Goal: Task Accomplishment & Management: Manage account settings

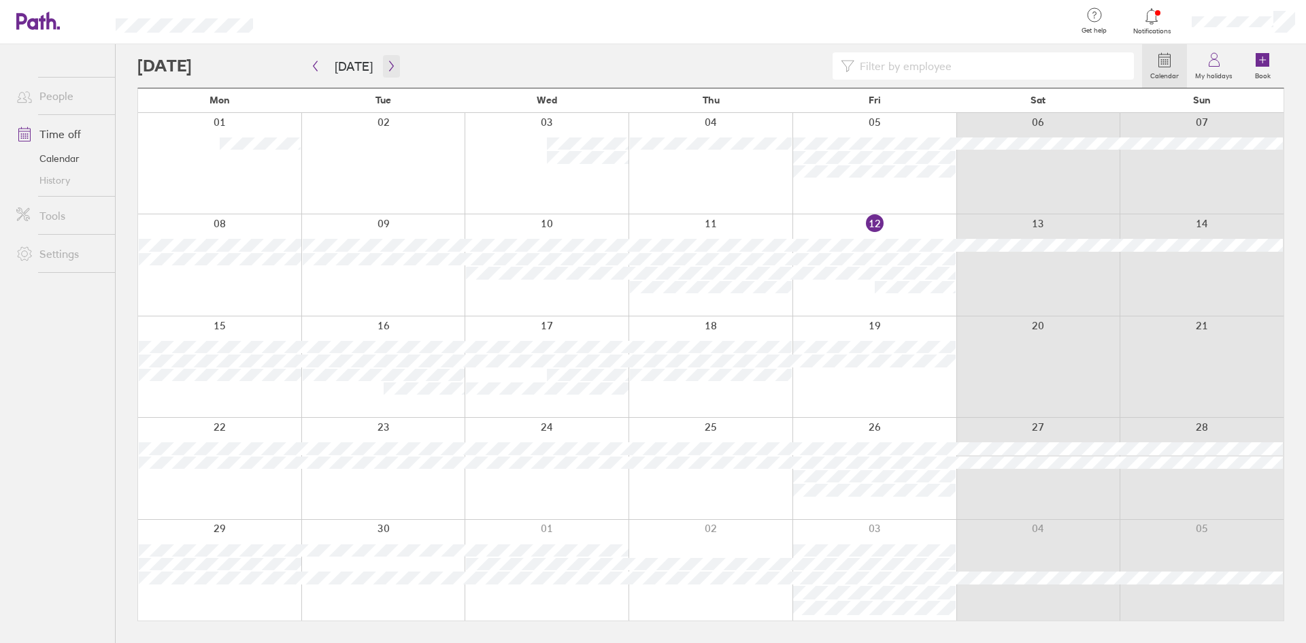
click at [388, 73] on button "button" at bounding box center [391, 66] width 17 height 22
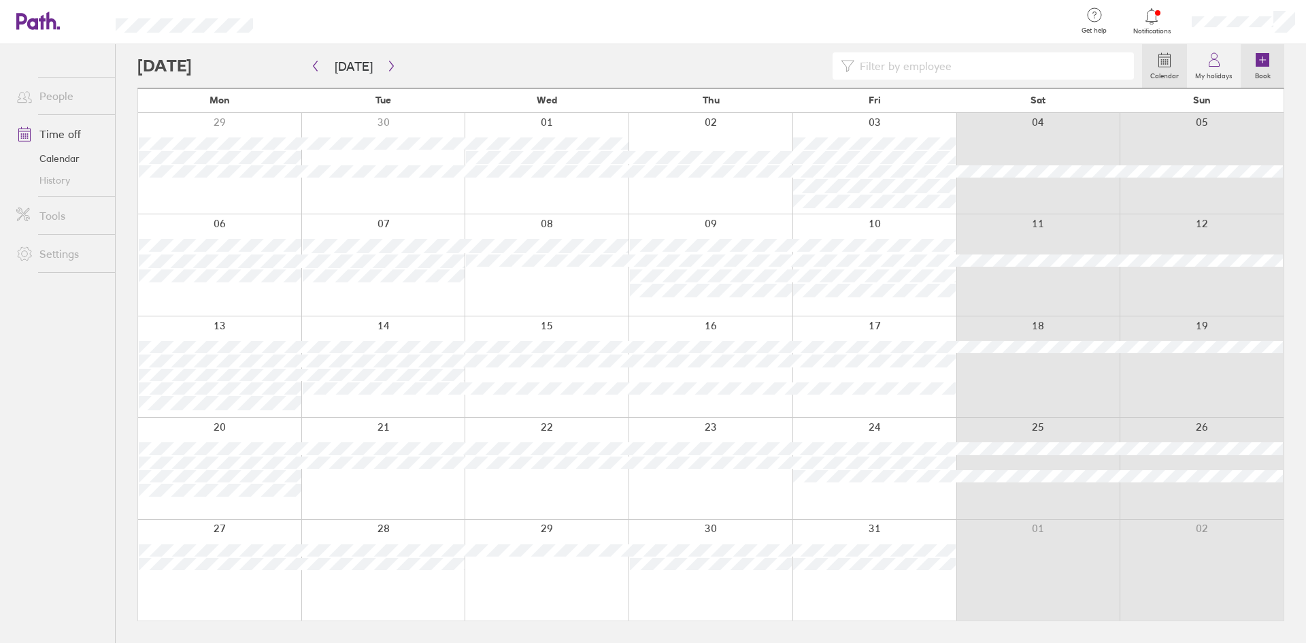
click at [1270, 77] on label "Book" at bounding box center [1263, 74] width 32 height 12
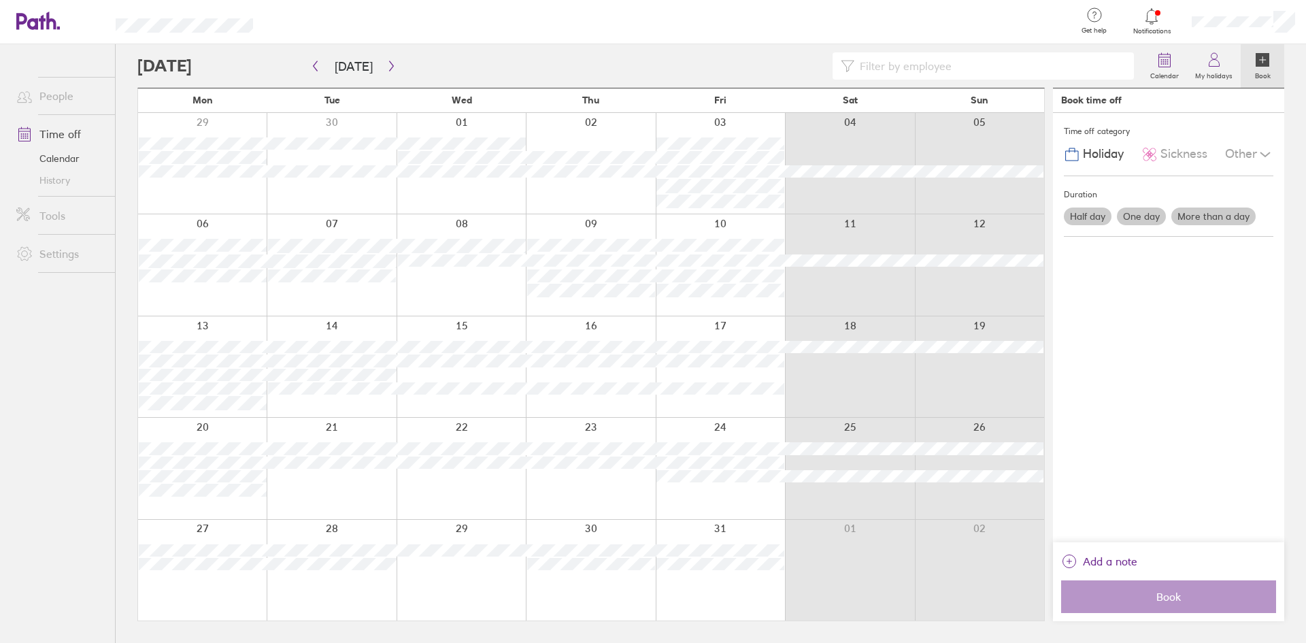
click at [1191, 215] on label "More than a day" at bounding box center [1214, 217] width 84 height 18
click at [0, 0] on input "More than a day" at bounding box center [0, 0] width 0 height 0
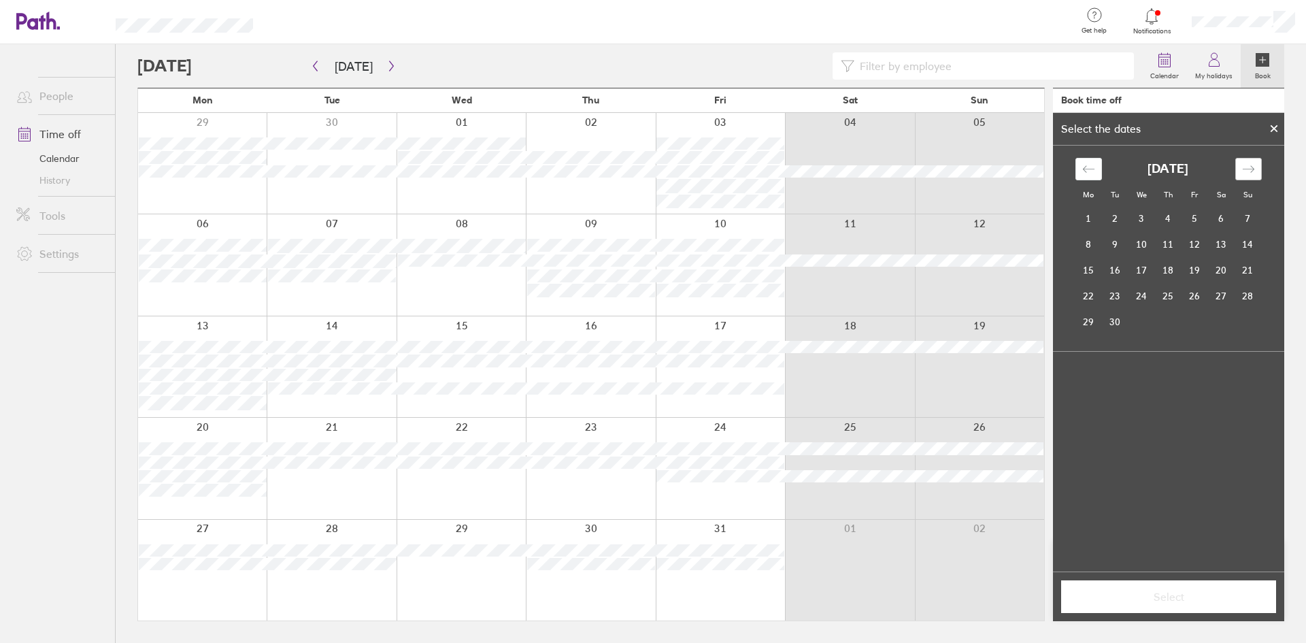
click at [1252, 165] on icon "Move forward to switch to the next month." at bounding box center [1248, 169] width 13 height 13
click at [1221, 265] on td "18" at bounding box center [1221, 270] width 27 height 26
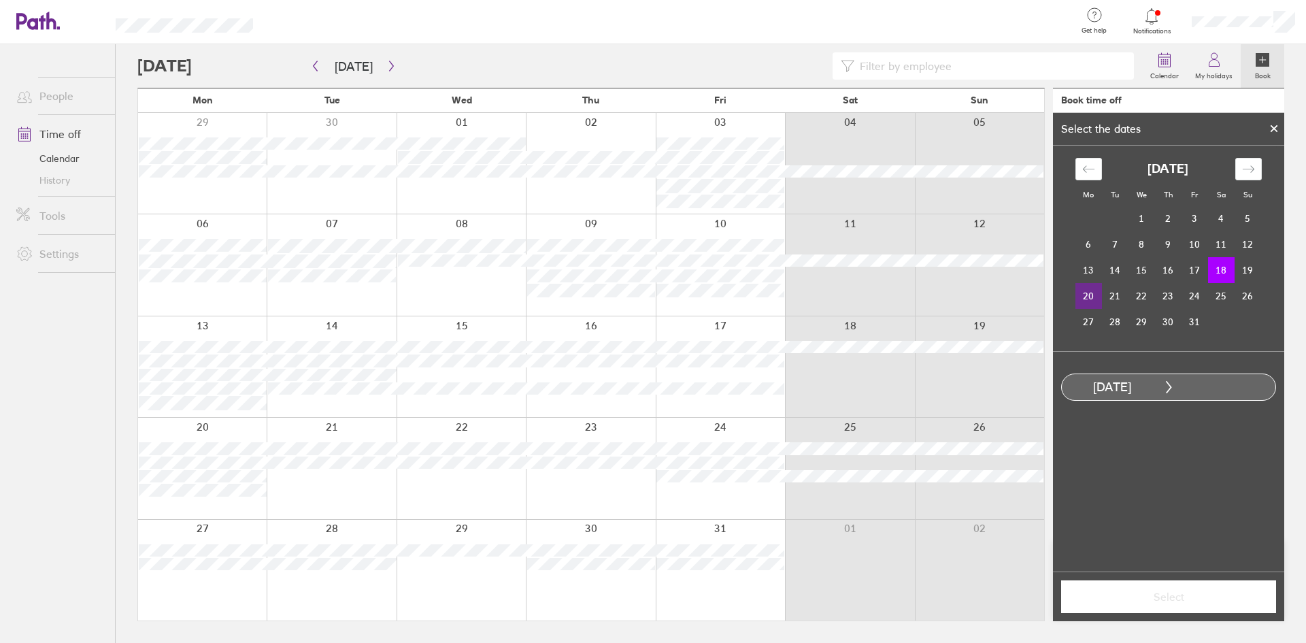
click at [1093, 301] on td "20" at bounding box center [1089, 296] width 27 height 26
click at [1227, 271] on td "18" at bounding box center [1221, 270] width 27 height 26
click at [1272, 131] on icon at bounding box center [1274, 128] width 5 height 5
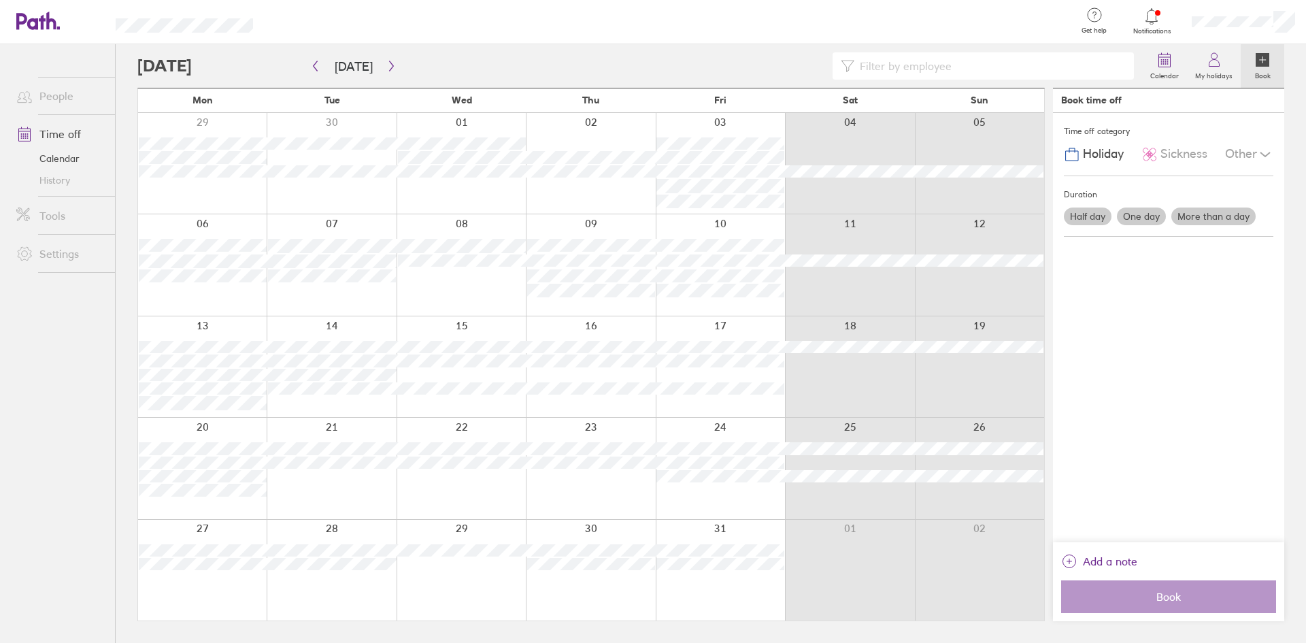
click at [1152, 215] on label "One day" at bounding box center [1141, 217] width 49 height 18
click at [0, 0] on input "One day" at bounding box center [0, 0] width 0 height 0
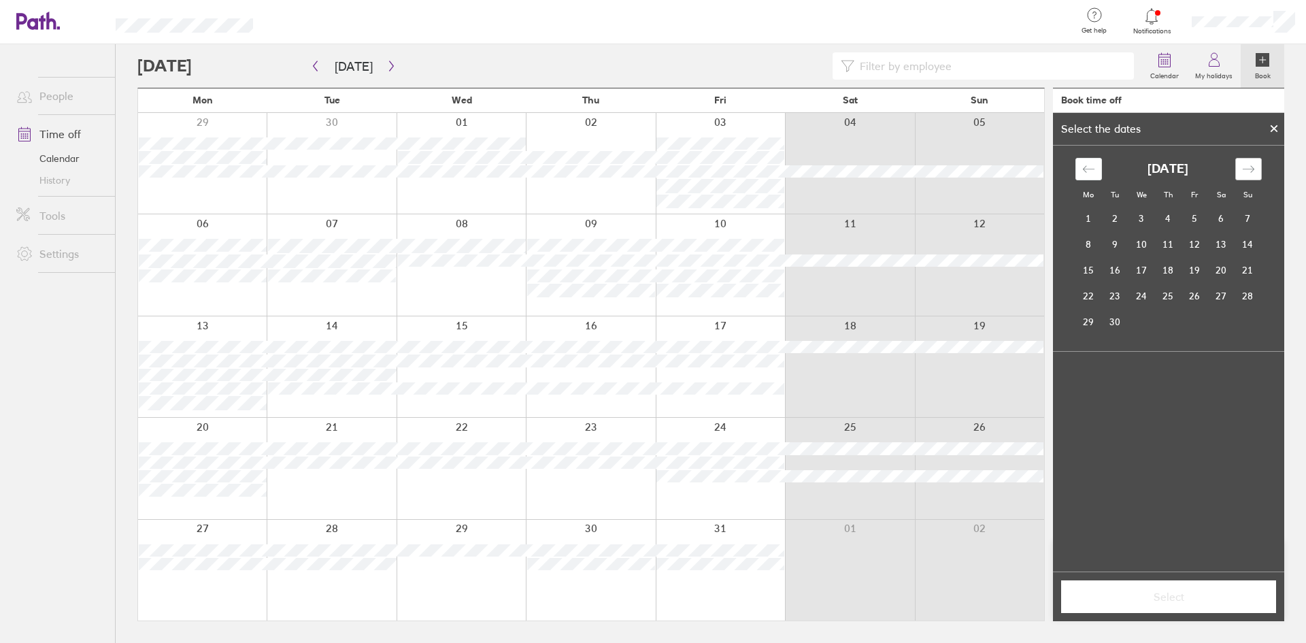
click at [1244, 166] on icon "Move forward to switch to the next month." at bounding box center [1248, 169] width 13 height 13
click at [1086, 294] on td "20" at bounding box center [1089, 296] width 27 height 26
click at [1186, 594] on span "Select" at bounding box center [1169, 597] width 196 height 12
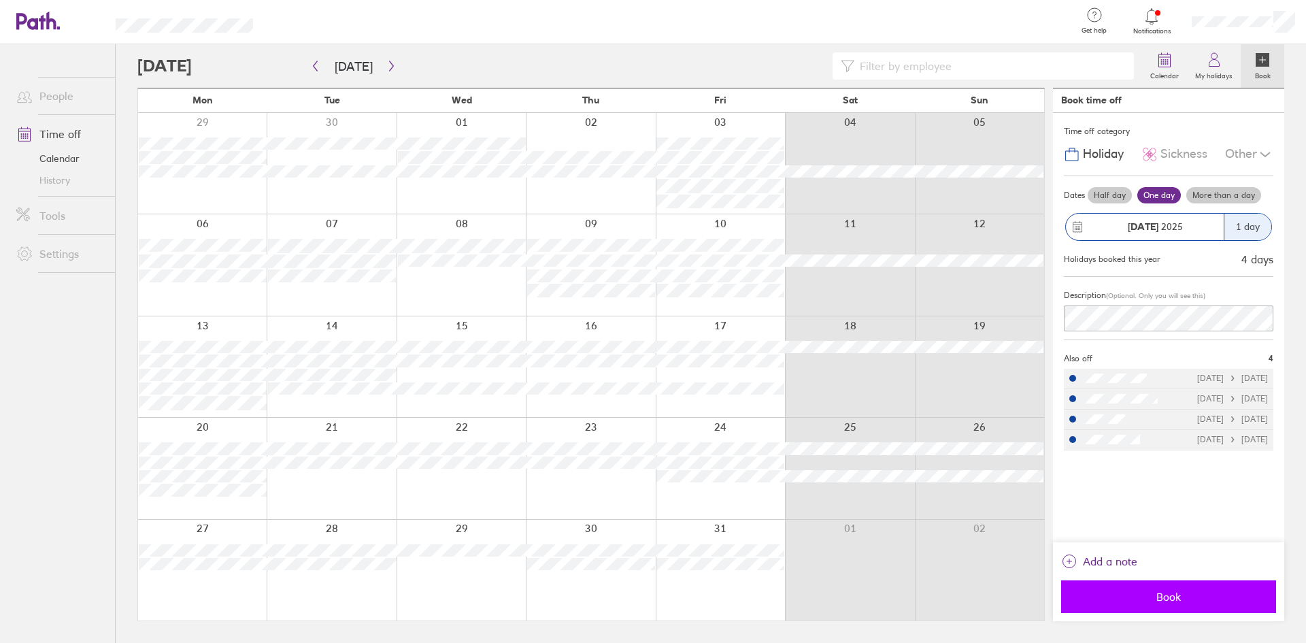
click at [1195, 596] on span "Book" at bounding box center [1169, 597] width 196 height 12
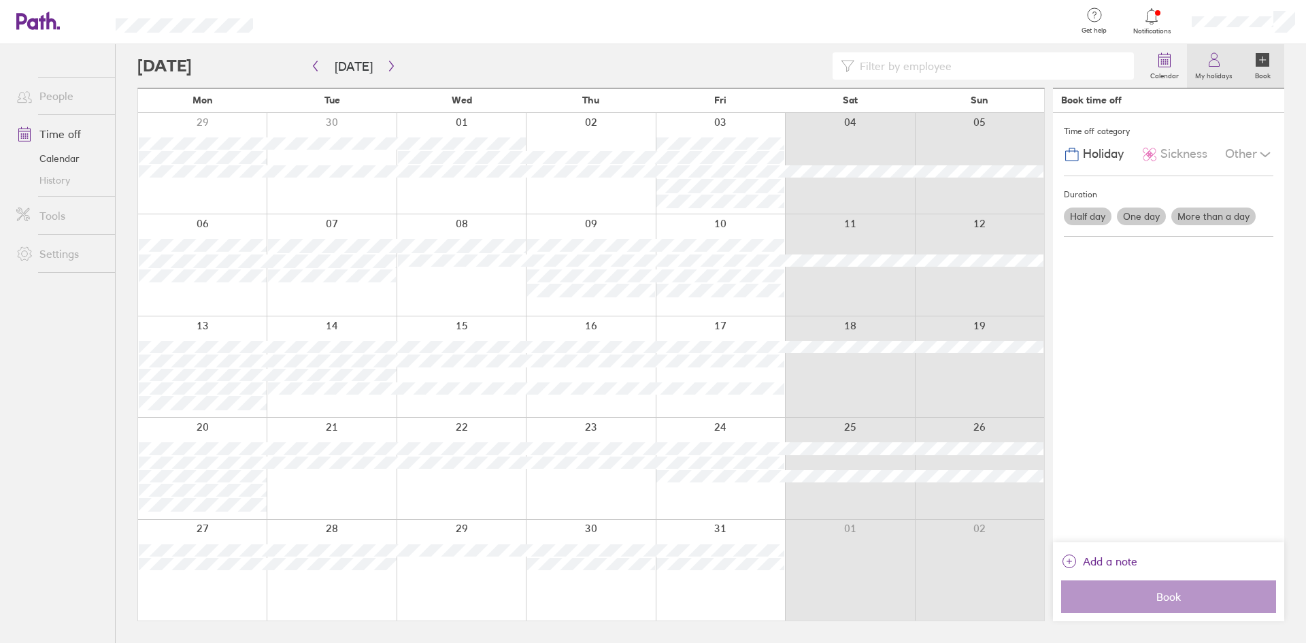
click at [1217, 54] on icon at bounding box center [1214, 60] width 16 height 16
click at [1229, 65] on link "My holidays" at bounding box center [1214, 66] width 54 height 44
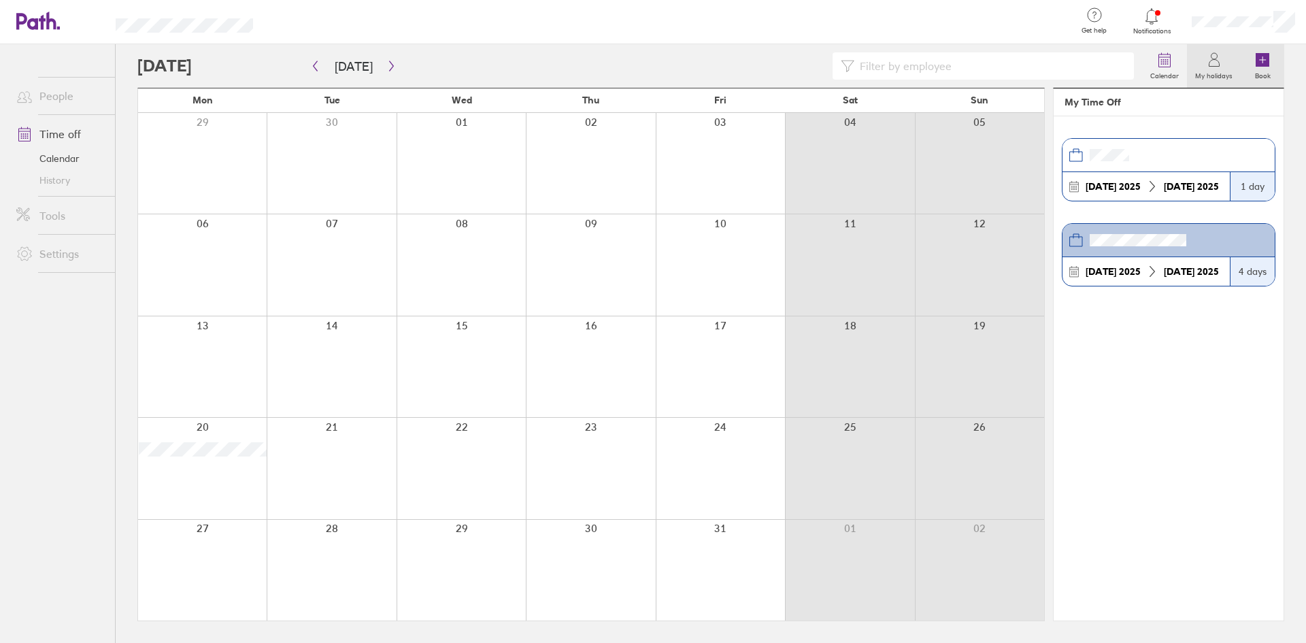
click at [1259, 65] on icon at bounding box center [1263, 60] width 14 height 14
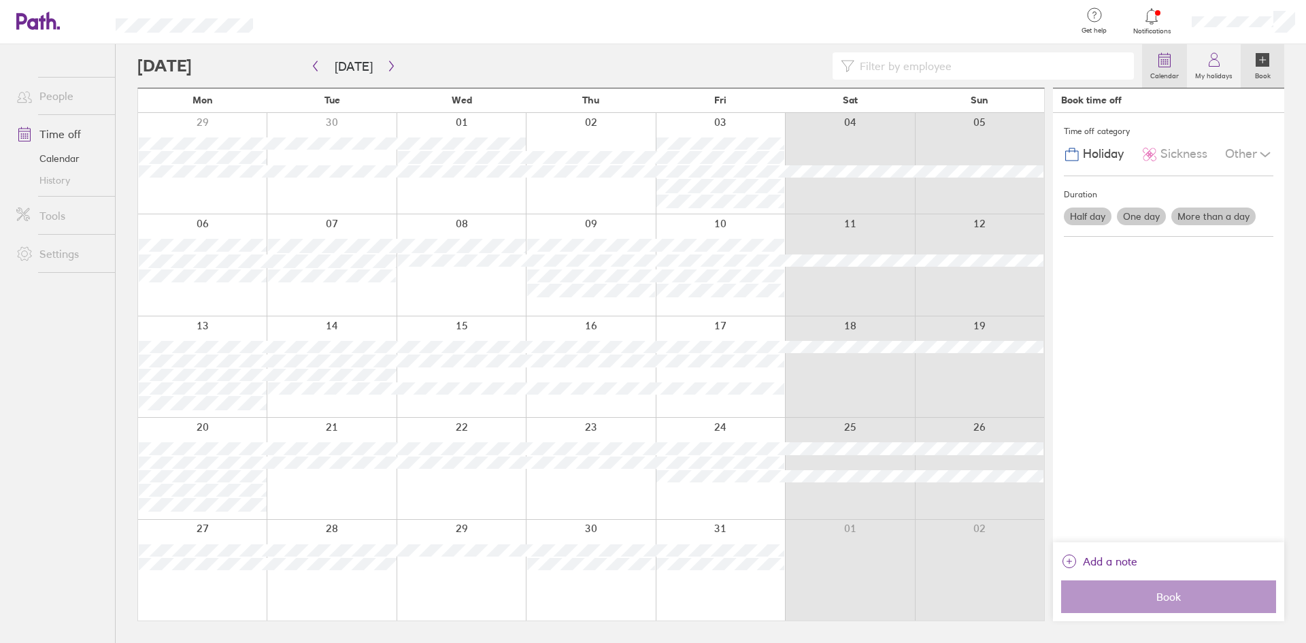
click at [1170, 54] on icon at bounding box center [1165, 60] width 12 height 12
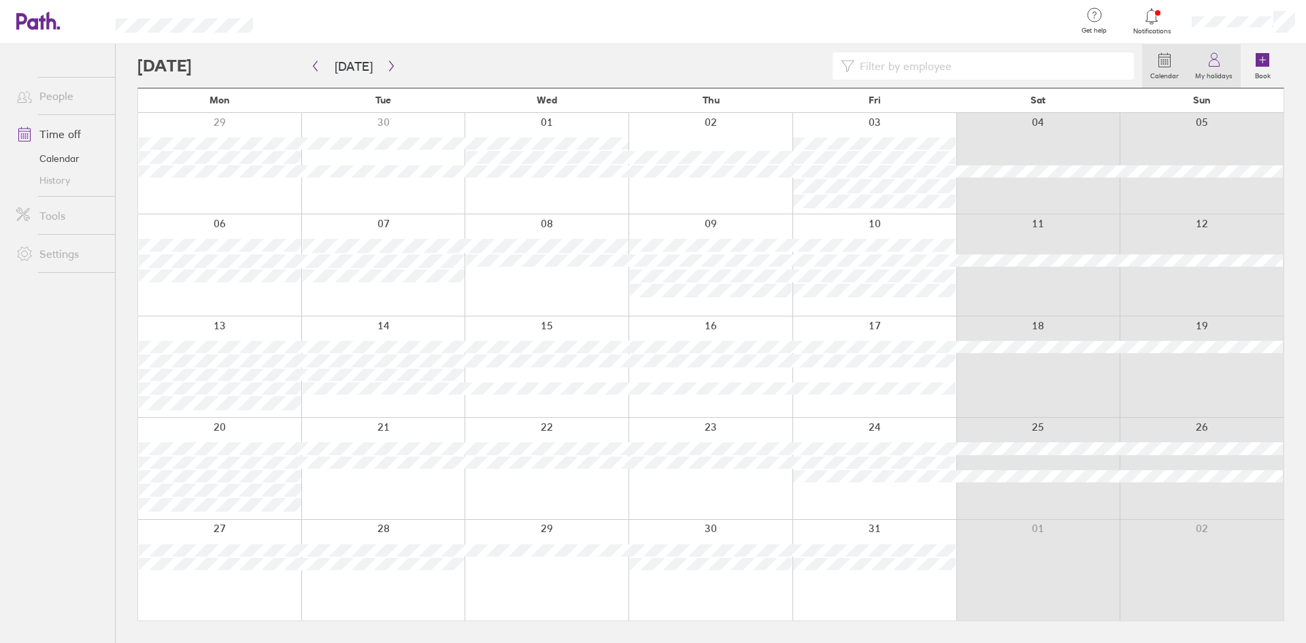
click at [1212, 61] on icon at bounding box center [1214, 60] width 16 height 16
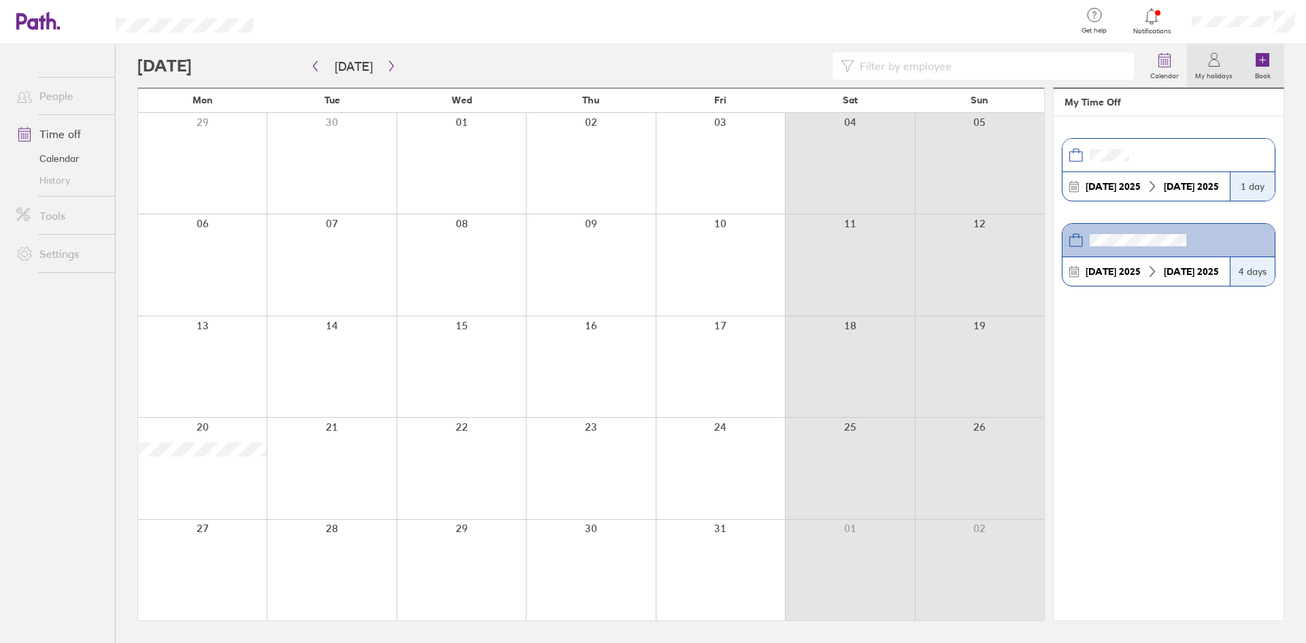
click at [1276, 61] on link "Book" at bounding box center [1263, 66] width 44 height 44
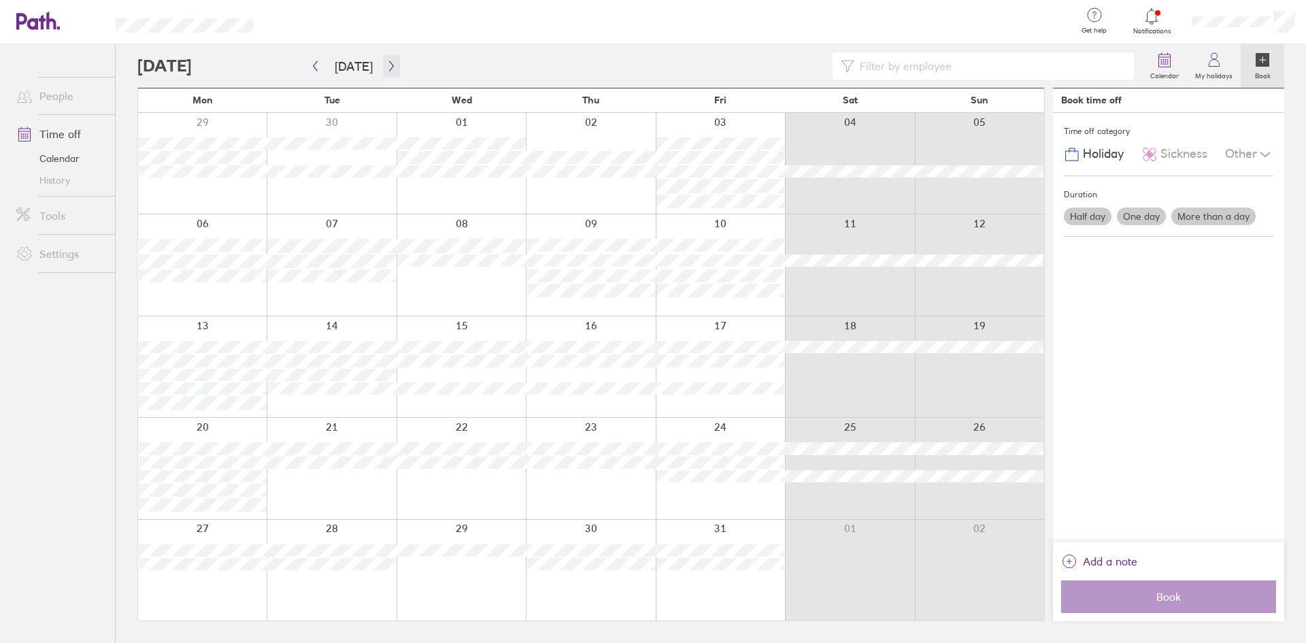
click at [394, 61] on button "button" at bounding box center [391, 66] width 17 height 22
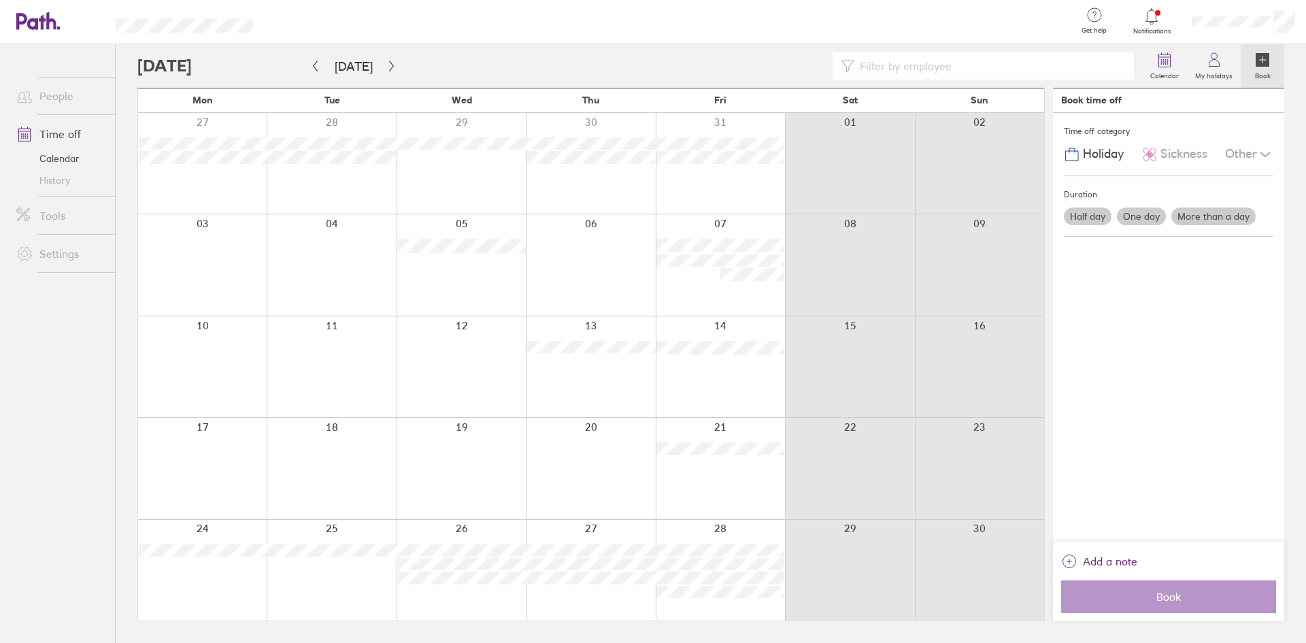
click at [69, 134] on link "Time off" at bounding box center [60, 133] width 110 height 27
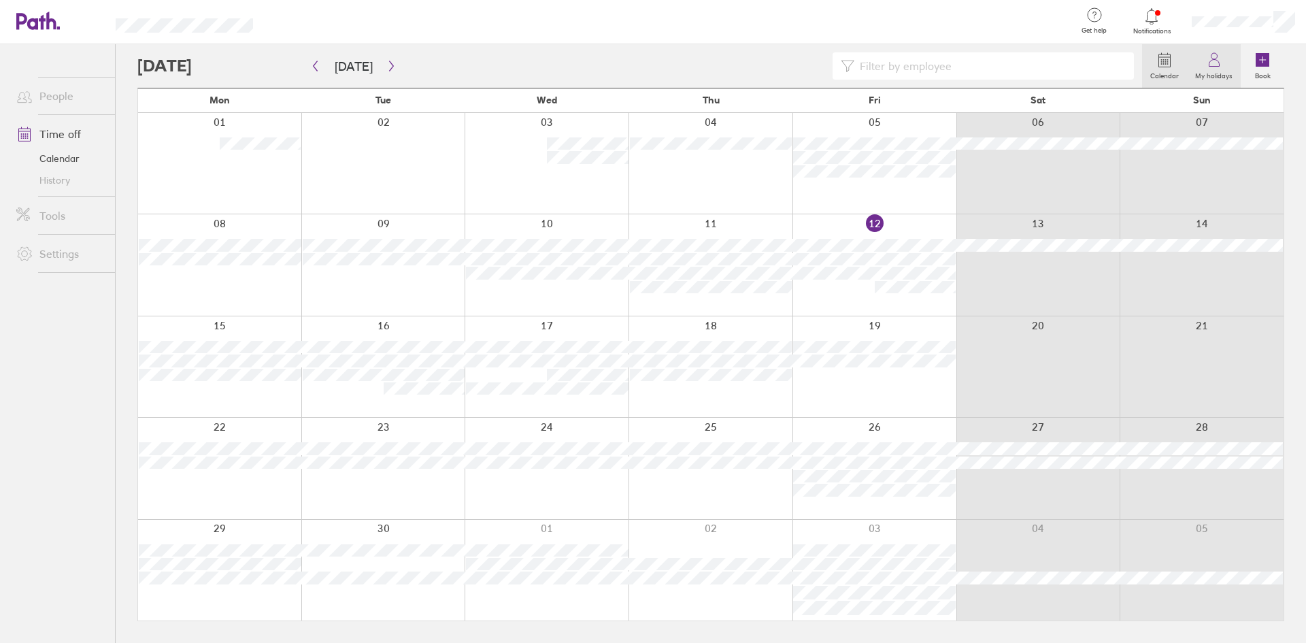
click at [1228, 73] on label "My holidays" at bounding box center [1214, 74] width 54 height 12
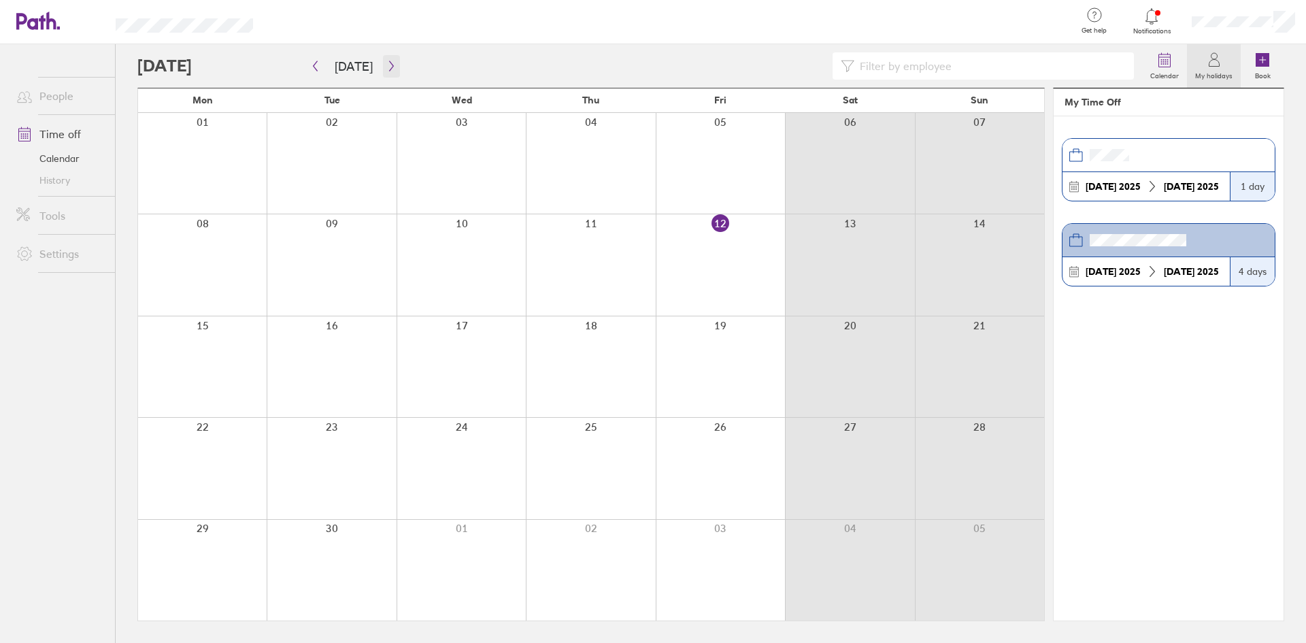
click at [388, 63] on icon "button" at bounding box center [391, 66] width 10 height 11
click at [1160, 17] on div at bounding box center [1152, 16] width 44 height 19
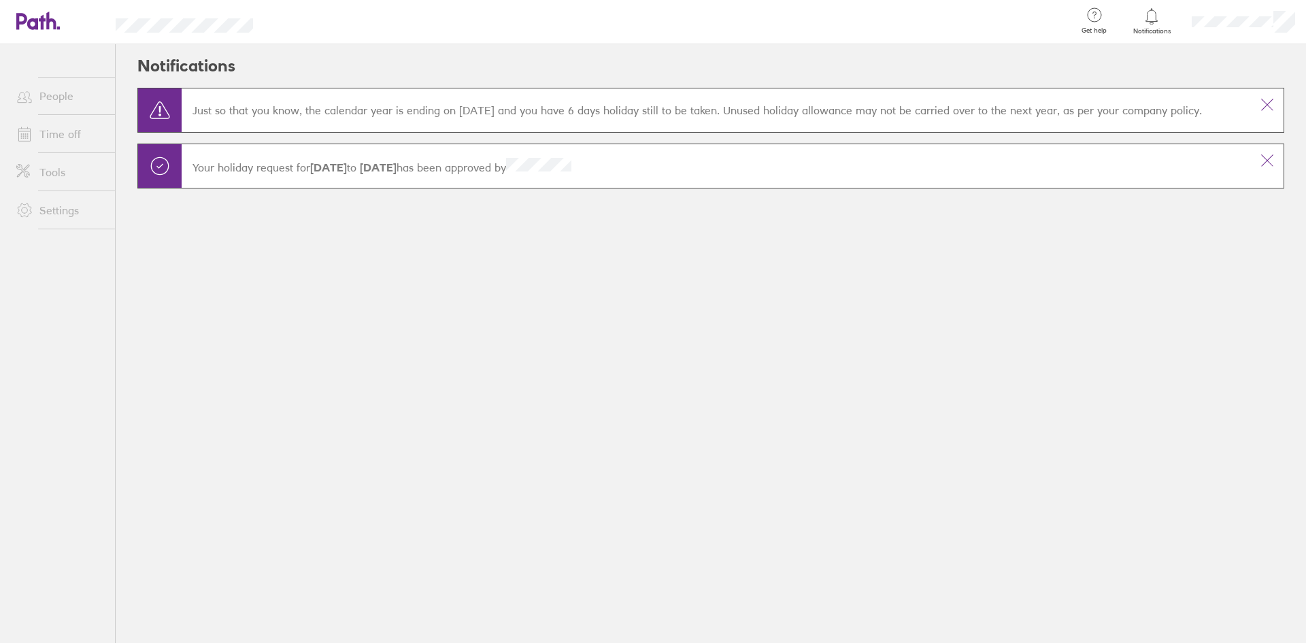
click at [1151, 269] on div "Notifications Just so that you know, the calendar year is ending on 01 Dec 2025…" at bounding box center [711, 343] width 1191 height 599
click at [76, 129] on link "Time off" at bounding box center [60, 133] width 110 height 27
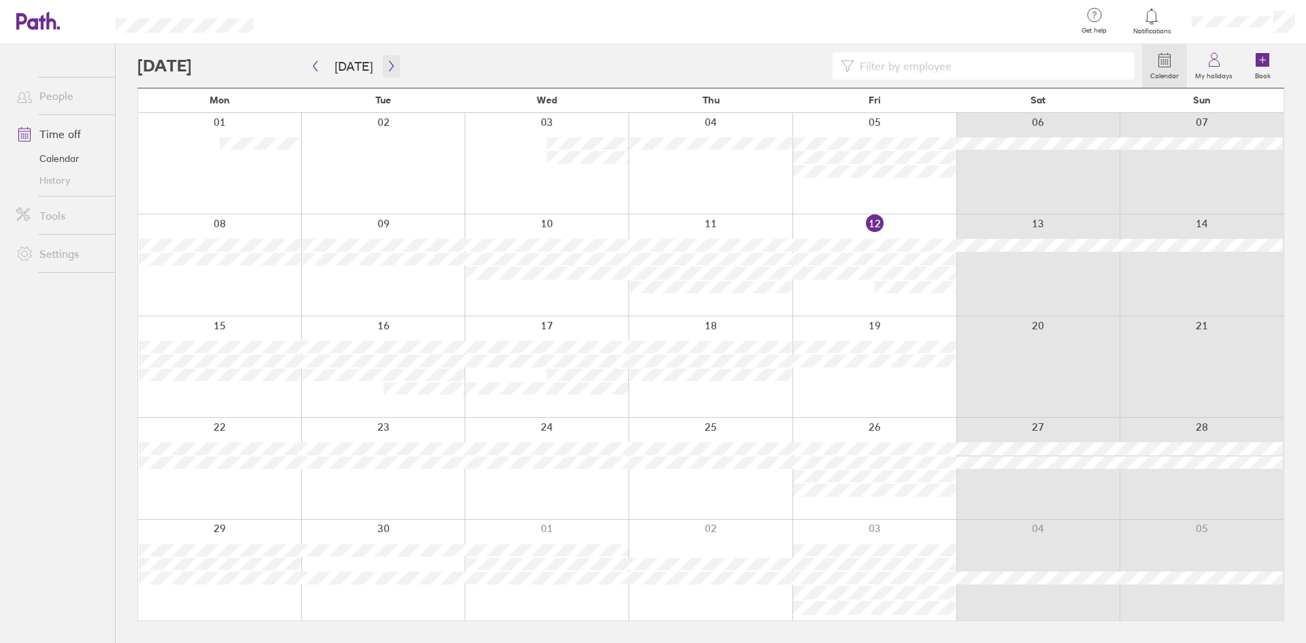
click at [393, 68] on button "button" at bounding box center [391, 66] width 17 height 22
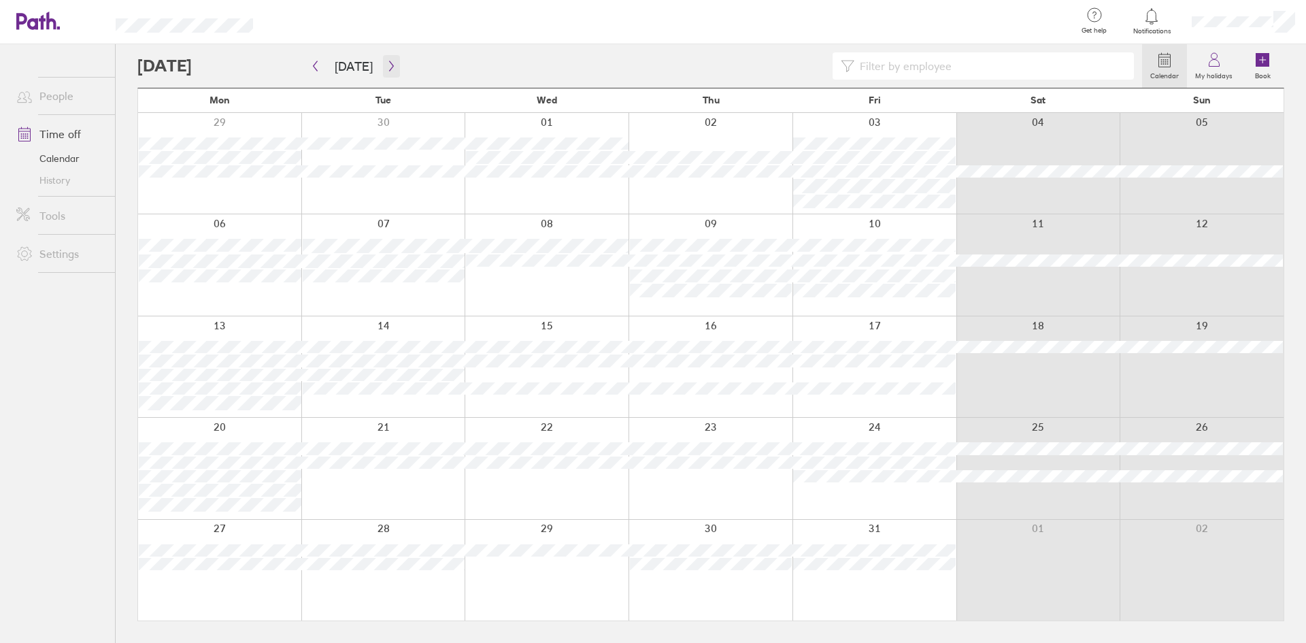
click at [392, 67] on icon "button" at bounding box center [391, 66] width 10 height 11
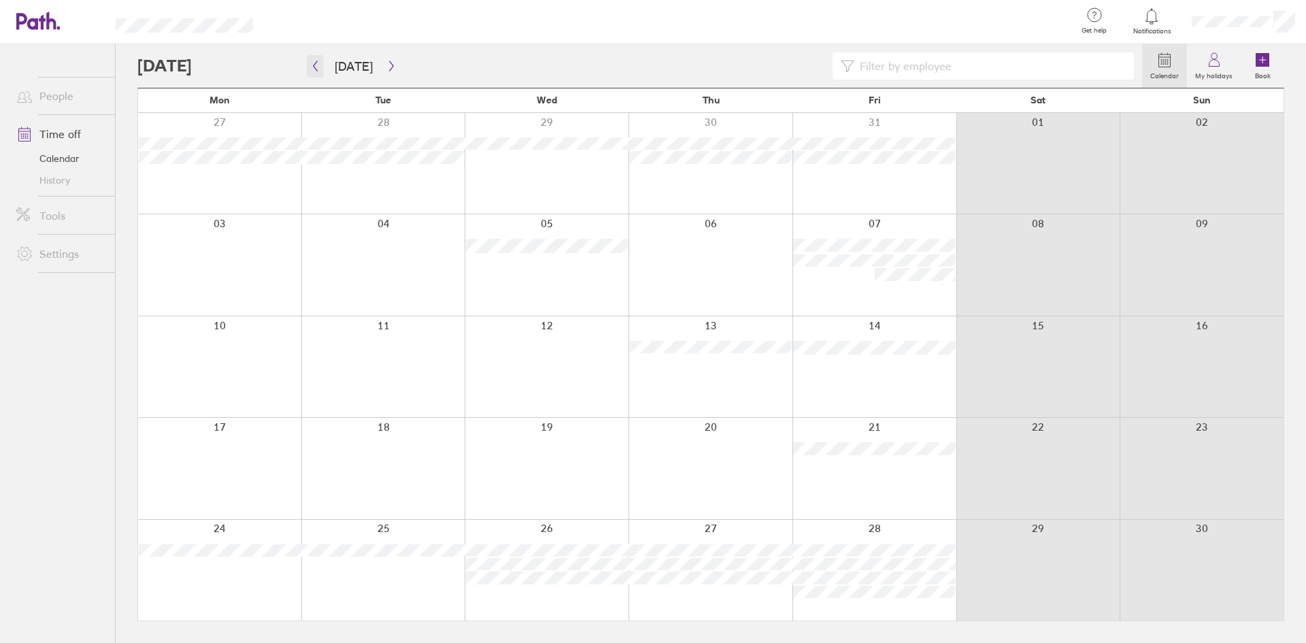
click at [312, 63] on icon "button" at bounding box center [315, 66] width 10 height 11
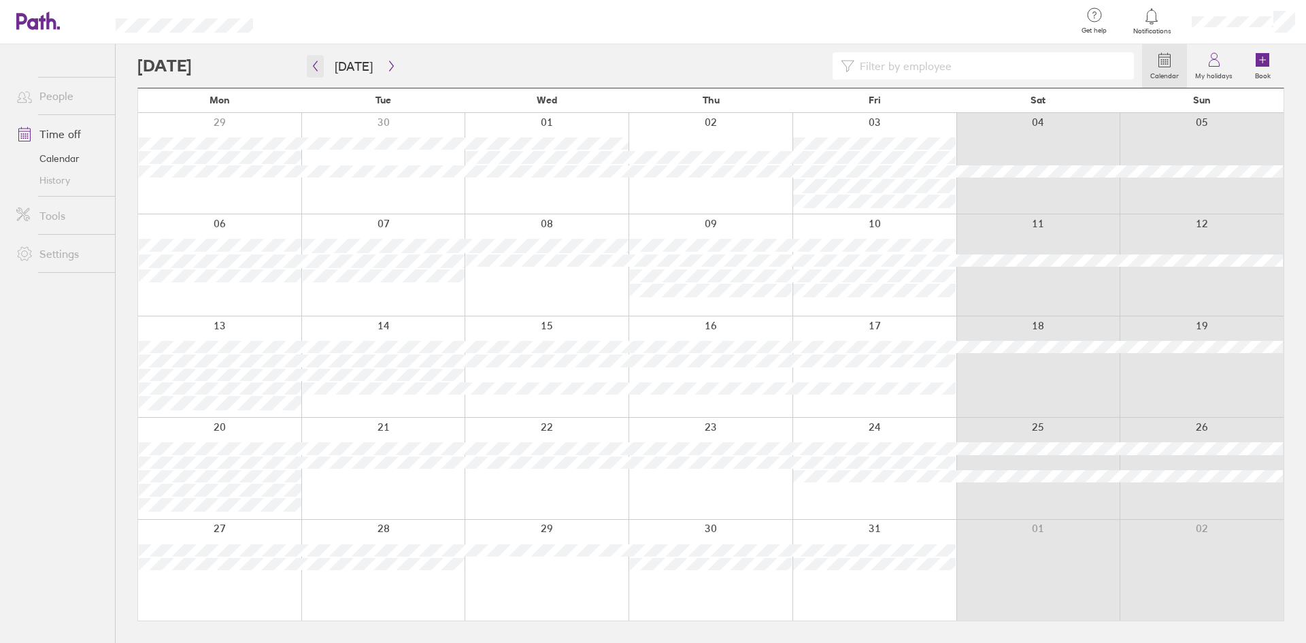
click at [318, 65] on icon "button" at bounding box center [315, 66] width 10 height 11
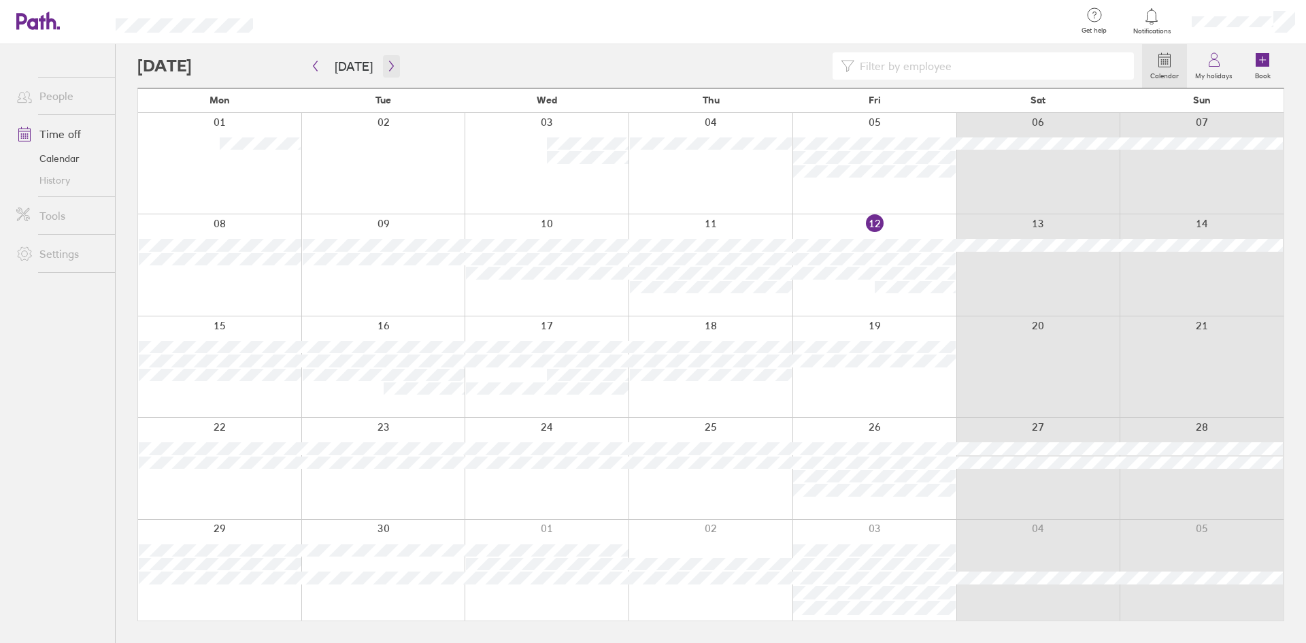
click at [386, 63] on icon "button" at bounding box center [391, 66] width 10 height 11
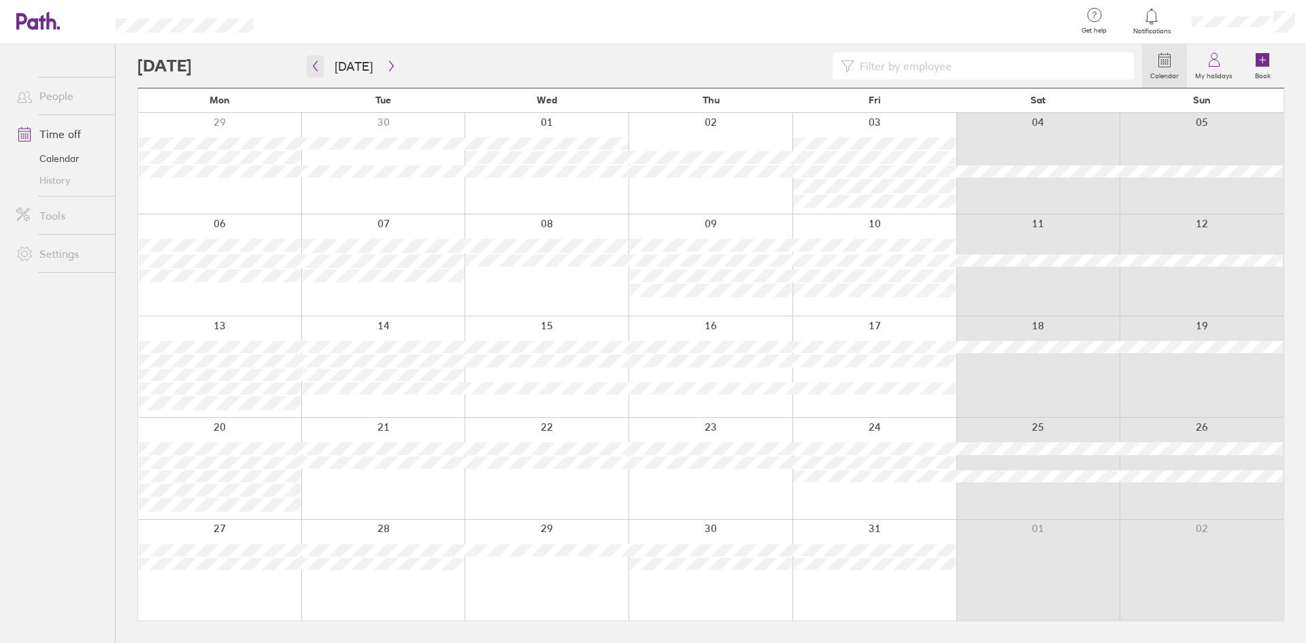
click at [310, 67] on icon "button" at bounding box center [315, 66] width 10 height 11
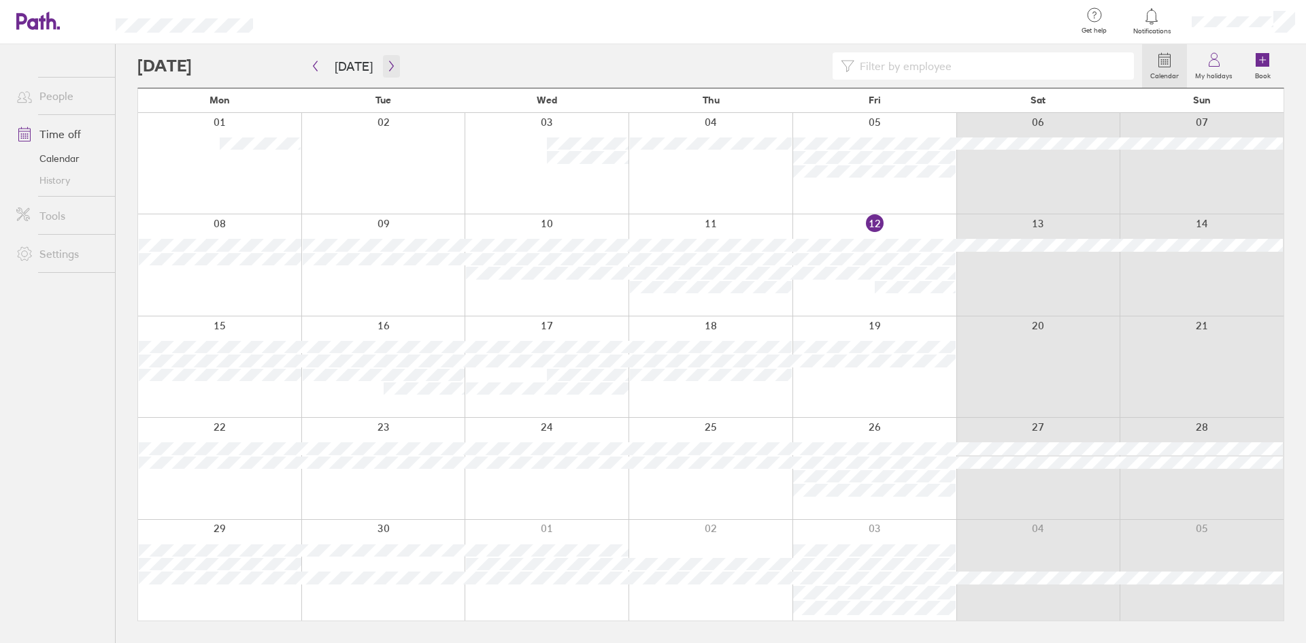
click at [386, 65] on icon "button" at bounding box center [391, 66] width 10 height 11
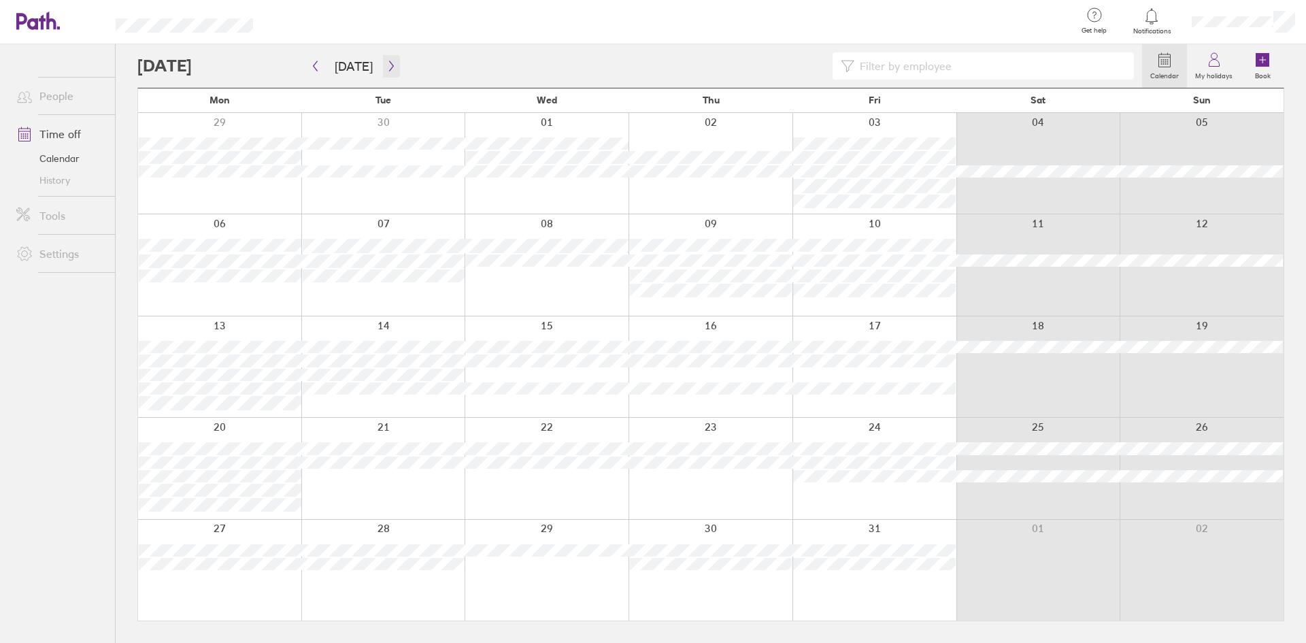
click at [386, 65] on icon "button" at bounding box center [391, 66] width 10 height 11
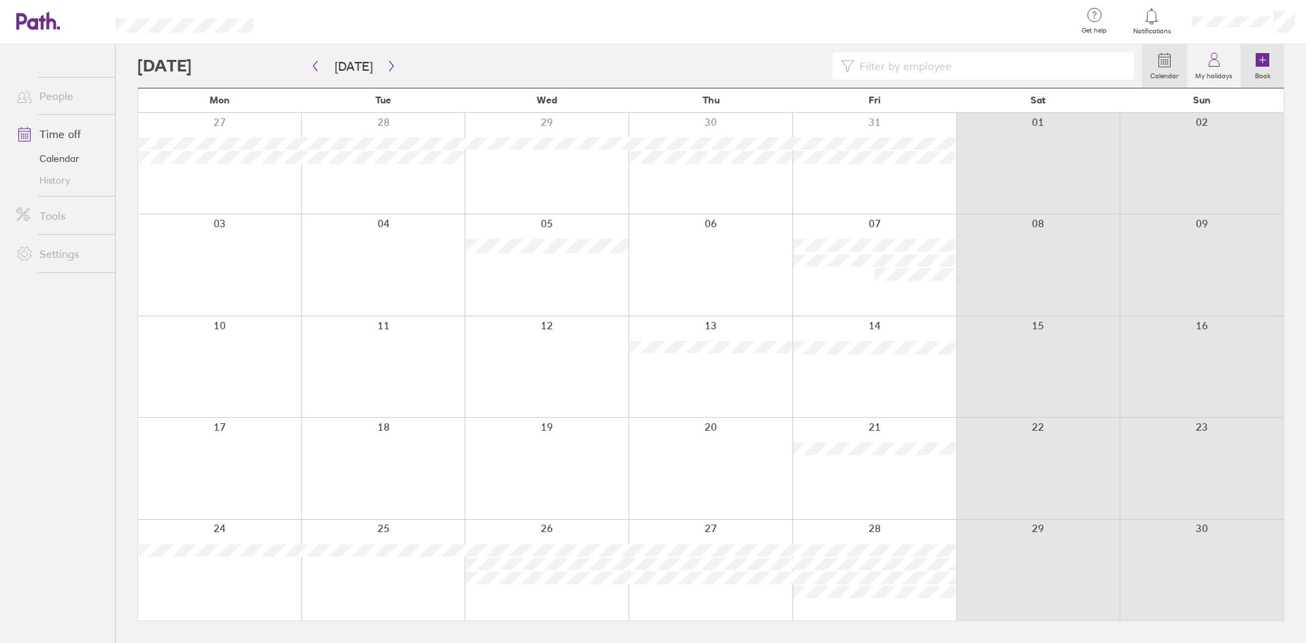
click at [1266, 69] on label "Book" at bounding box center [1263, 74] width 32 height 12
